Goal: Download file/media

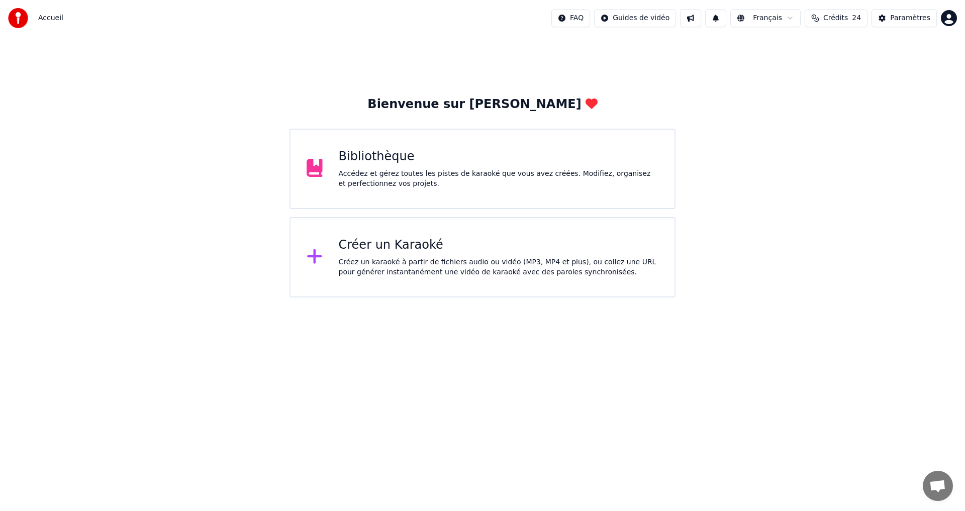
click at [452, 158] on div "Bibliothèque" at bounding box center [499, 157] width 320 height 16
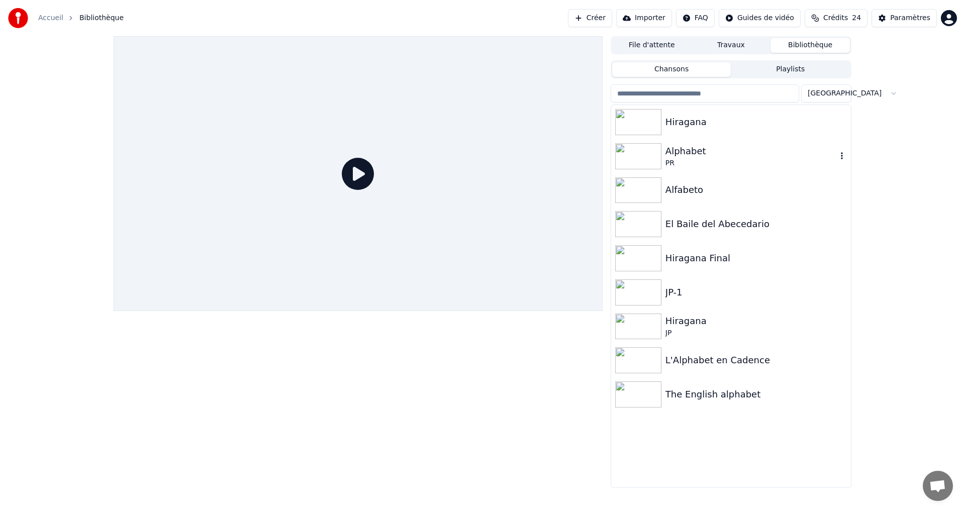
click at [758, 159] on div "PR" at bounding box center [750, 163] width 171 height 10
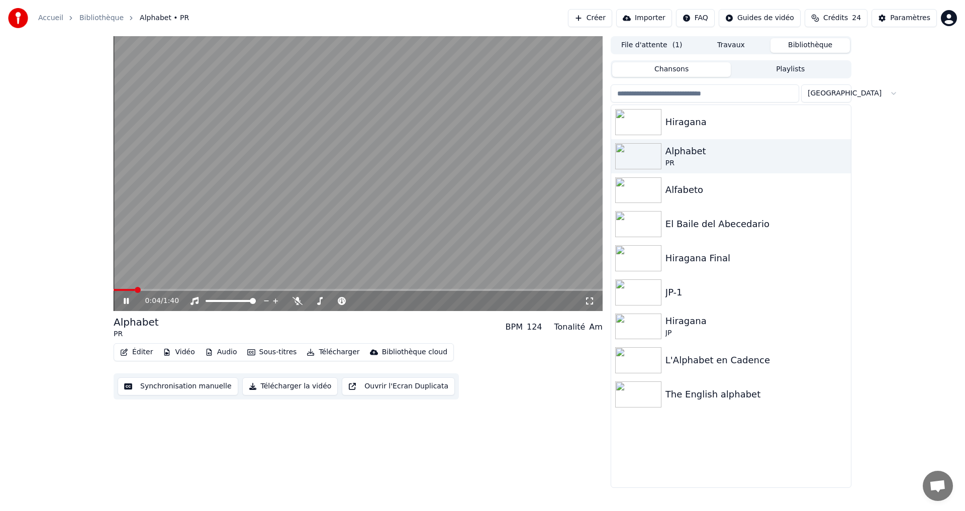
click at [291, 304] on div "0:04 / 1:40" at bounding box center [364, 301] width 439 height 10
click at [295, 302] on icon at bounding box center [297, 301] width 10 height 8
click at [125, 304] on icon at bounding box center [126, 301] width 5 height 6
click at [131, 350] on button "Éditer" at bounding box center [136, 352] width 41 height 14
drag, startPoint x: 182, startPoint y: 348, endPoint x: 172, endPoint y: 350, distance: 10.2
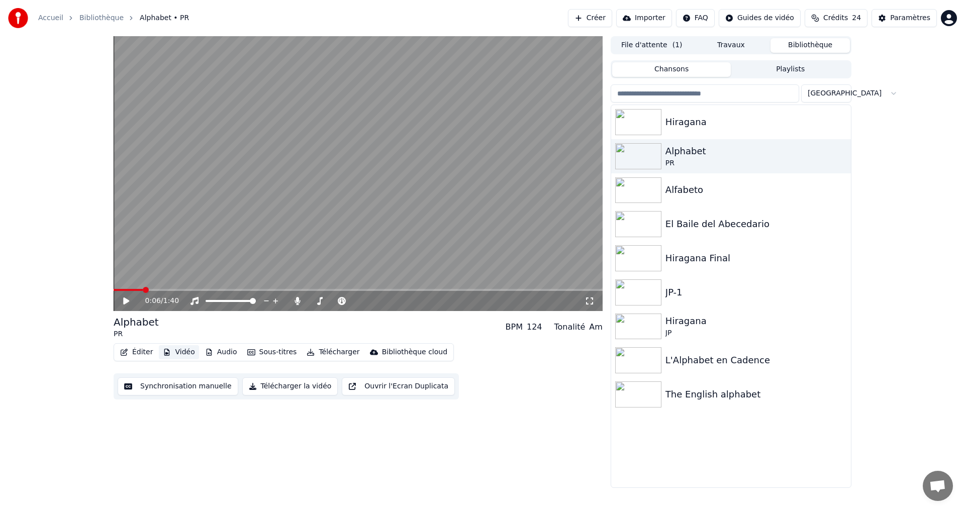
click at [174, 350] on button "Vidéo" at bounding box center [179, 352] width 40 height 14
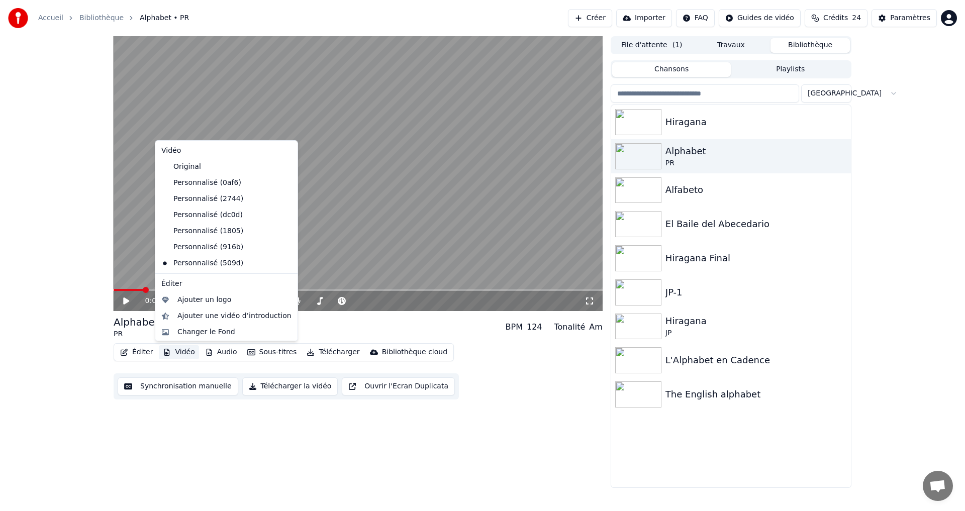
click at [178, 349] on button "Vidéo" at bounding box center [179, 352] width 40 height 14
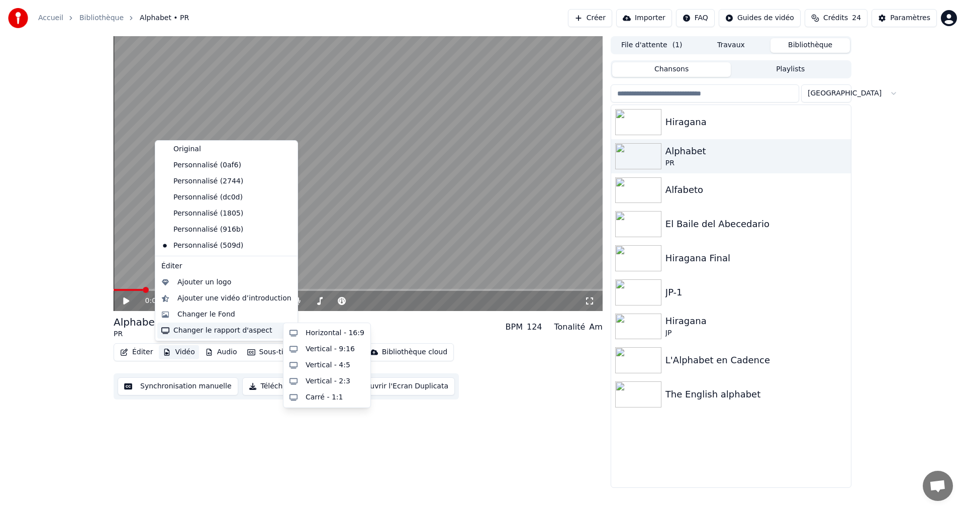
click at [206, 329] on div "Changer le rapport d'aspect" at bounding box center [226, 331] width 138 height 16
drag, startPoint x: 335, startPoint y: 351, endPoint x: 323, endPoint y: 349, distance: 12.2
click at [335, 351] on div "Vertical - 9:16" at bounding box center [330, 349] width 49 height 10
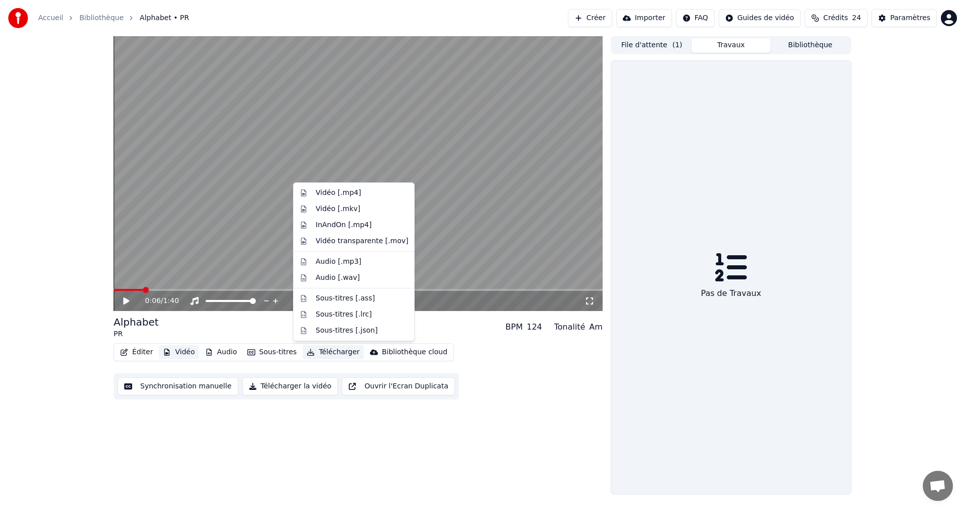
click at [323, 349] on button "Télécharger" at bounding box center [333, 352] width 61 height 14
